Goal: Transaction & Acquisition: Purchase product/service

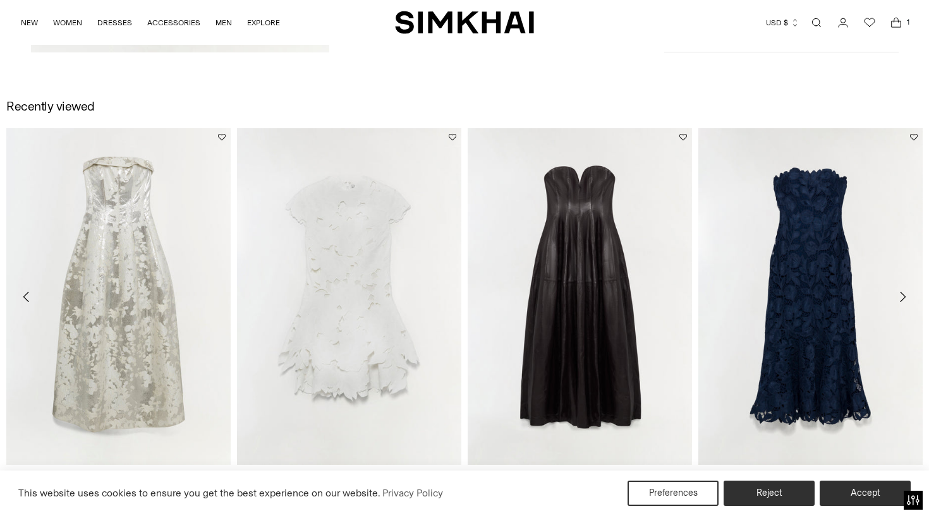
scroll to position [1854, 0]
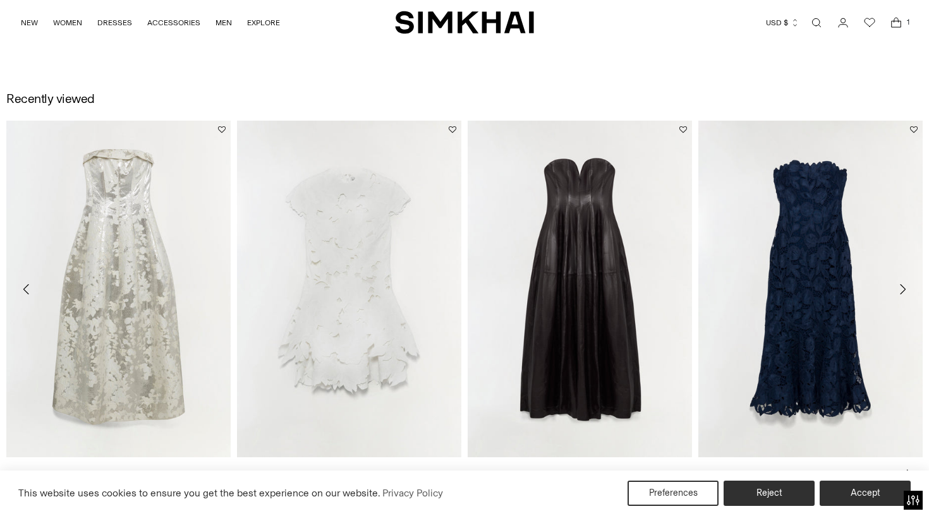
click at [787, 469] on link "Valletta Strapless Embroidered Dress" at bounding box center [760, 473] width 124 height 9
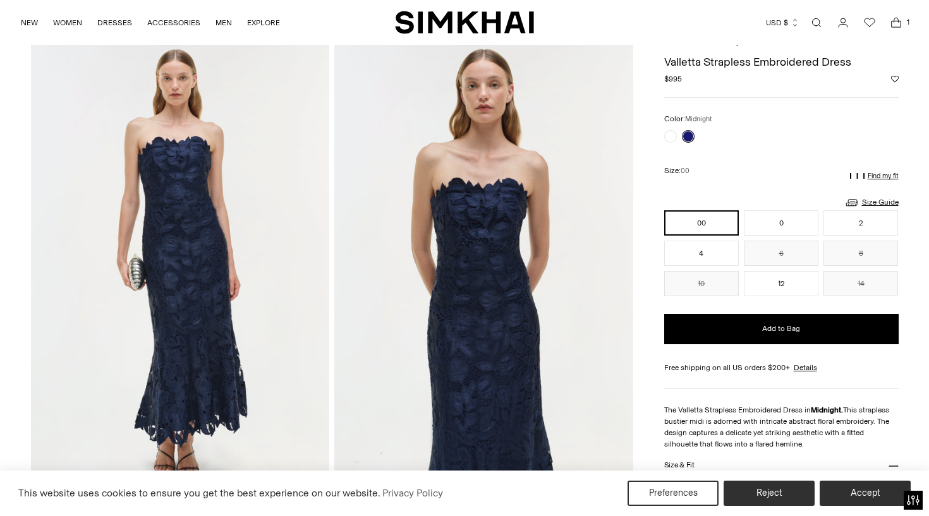
scroll to position [49, 0]
click at [837, 225] on button "2" at bounding box center [860, 222] width 75 height 25
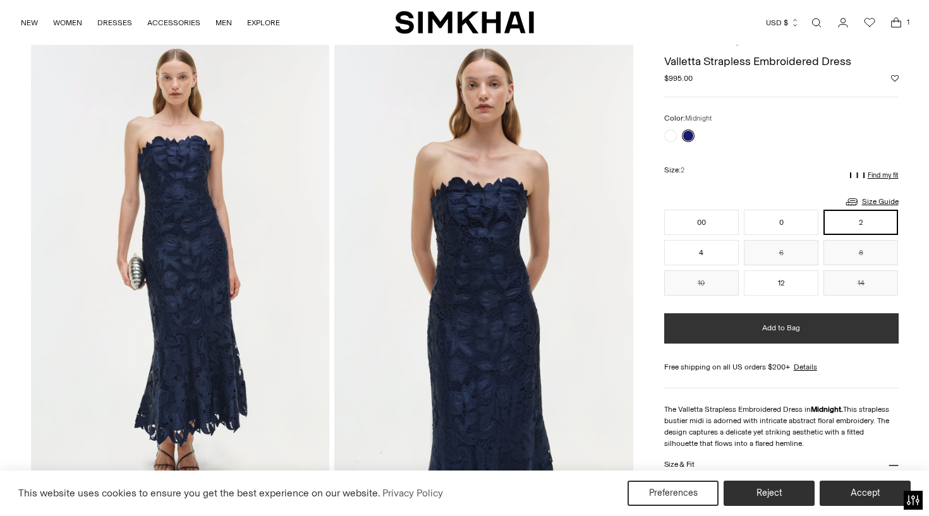
click at [800, 339] on button "Add to Bag" at bounding box center [781, 328] width 234 height 30
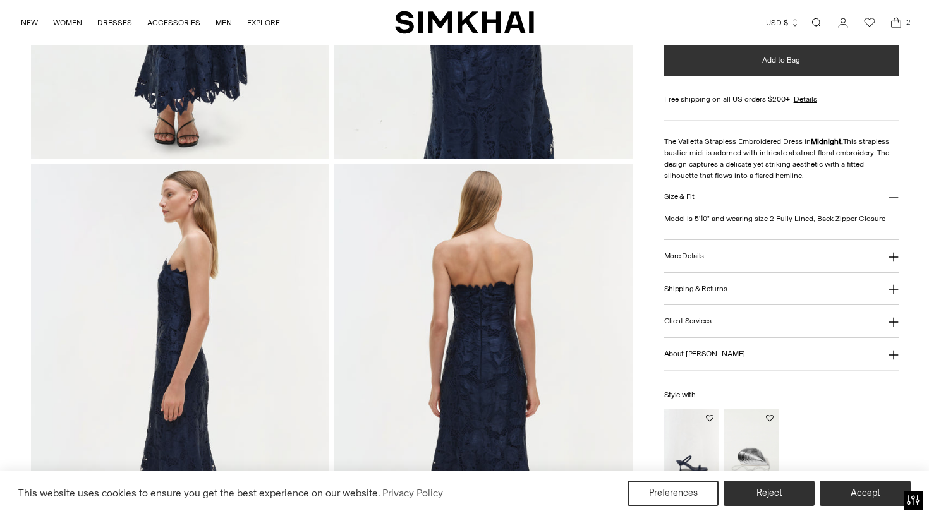
scroll to position [588, 0]
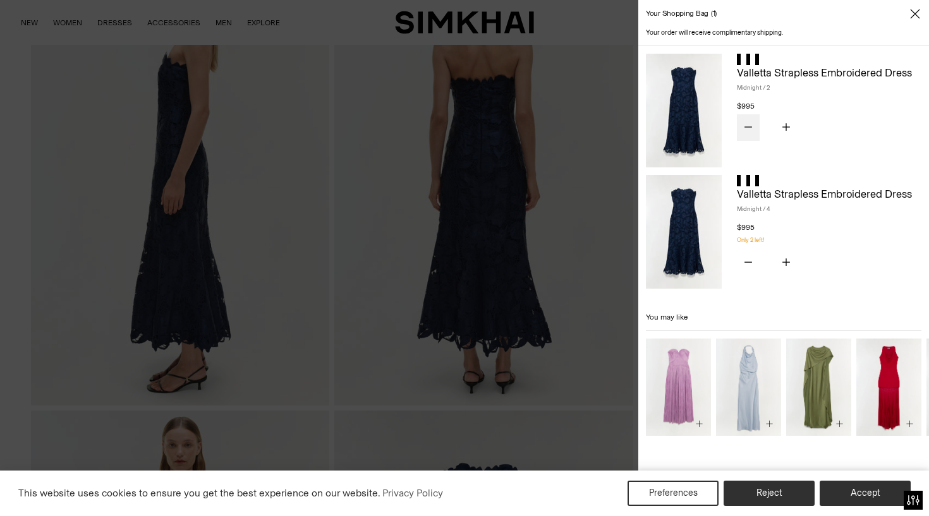
click at [746, 125] on icon "Subtract product quantity" at bounding box center [748, 127] width 8 height 8
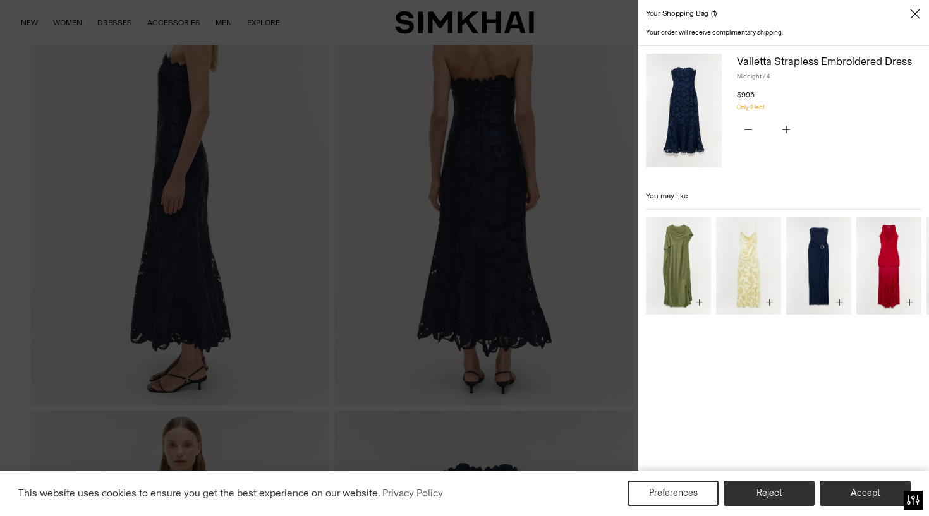
click at [916, 11] on icon "Close" at bounding box center [915, 14] width 10 height 13
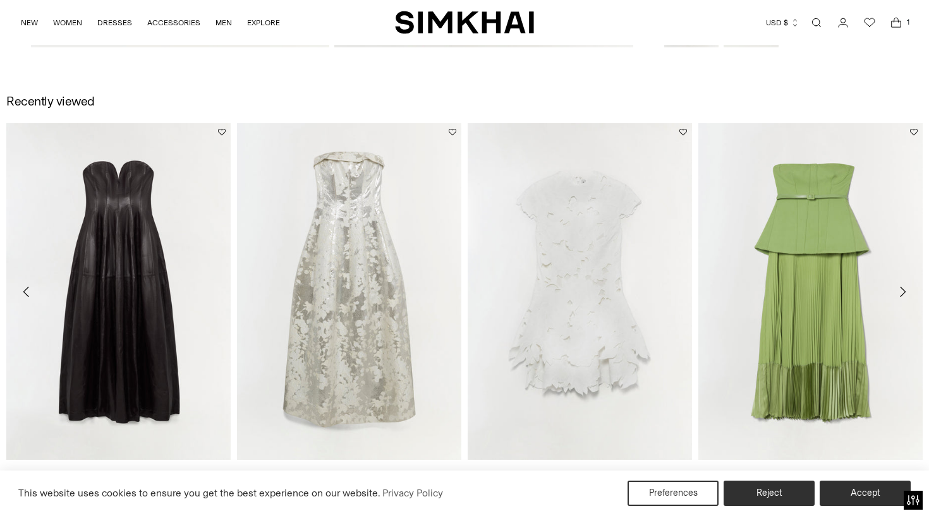
scroll to position [1409, 0]
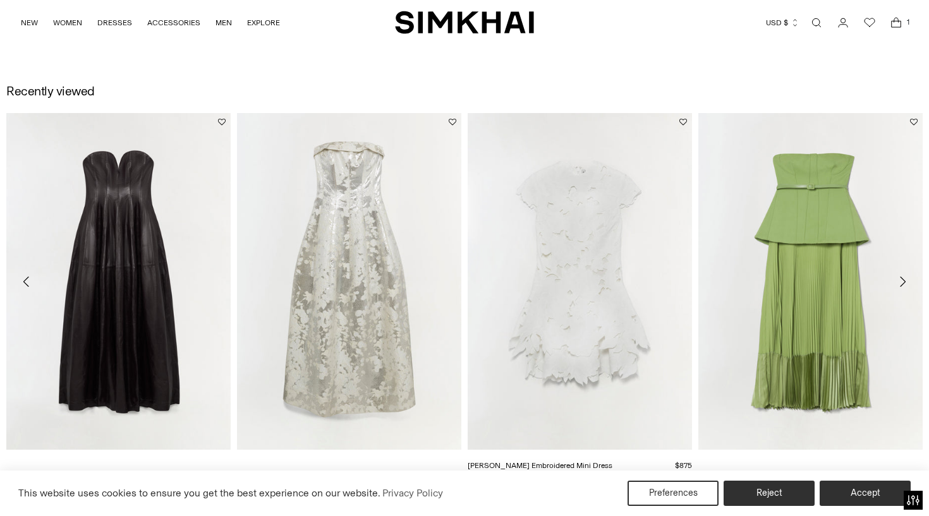
click at [589, 461] on link "[PERSON_NAME] Embroidered Mini Dress" at bounding box center [540, 465] width 145 height 9
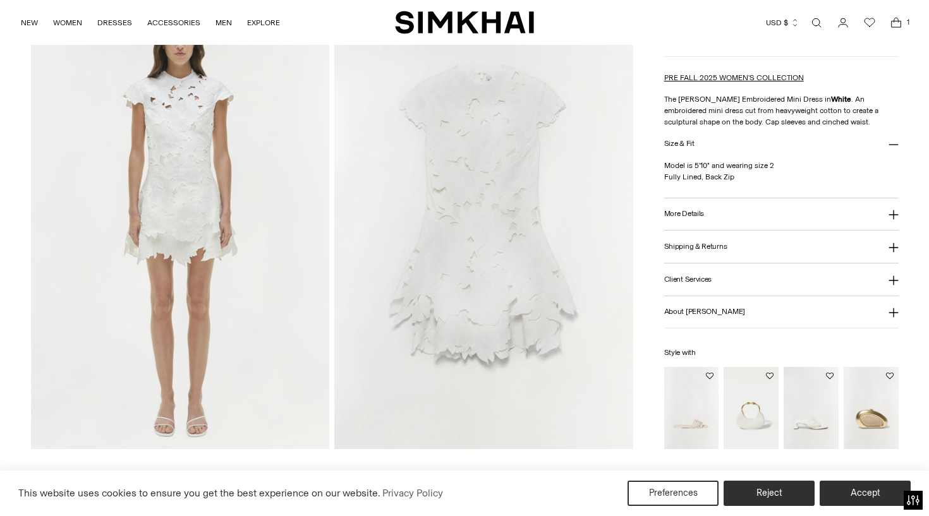
scroll to position [1492, 0]
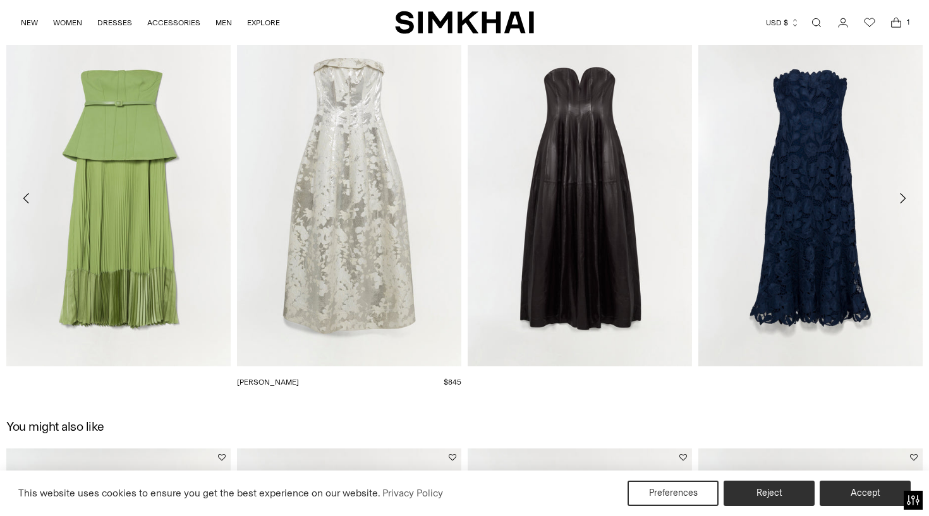
click at [299, 378] on link "[PERSON_NAME]" at bounding box center [268, 382] width 62 height 9
